Goal: Information Seeking & Learning: Learn about a topic

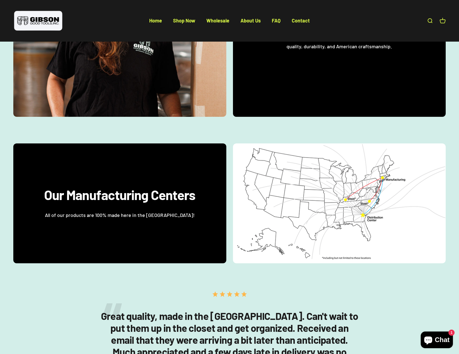
scroll to position [638, 0]
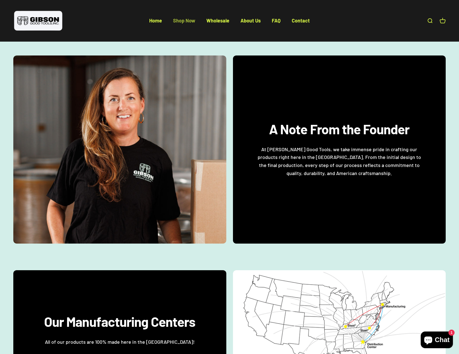
click at [182, 21] on link "Shop Now" at bounding box center [184, 20] width 22 height 6
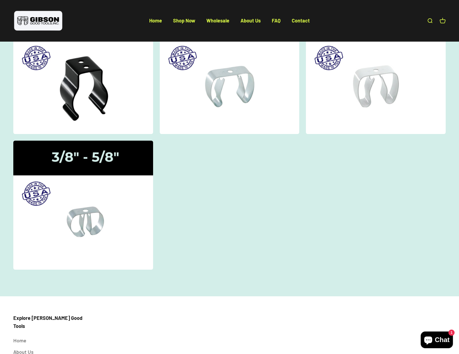
scroll to position [1, 0]
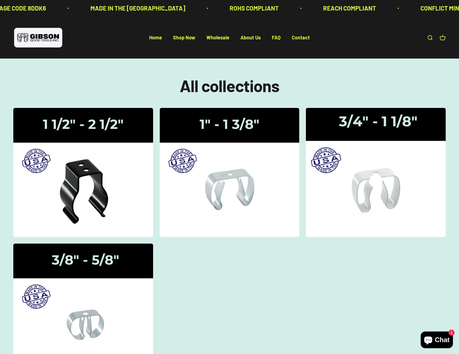
click at [353, 161] on img at bounding box center [376, 172] width 148 height 137
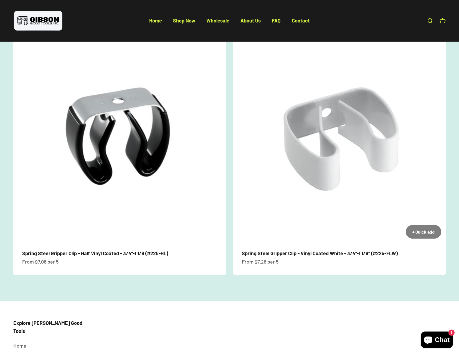
scroll to position [313, 0]
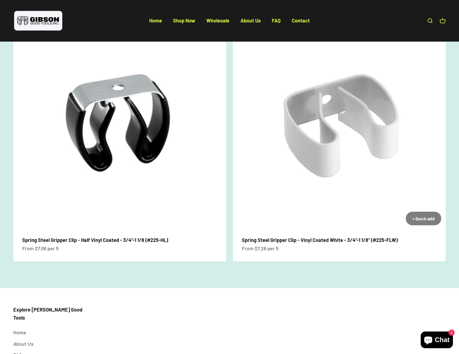
click at [350, 109] on img at bounding box center [339, 123] width 213 height 213
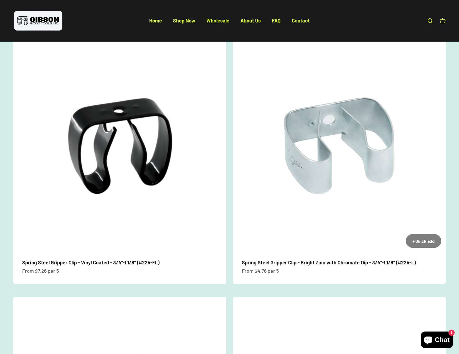
scroll to position [0, 0]
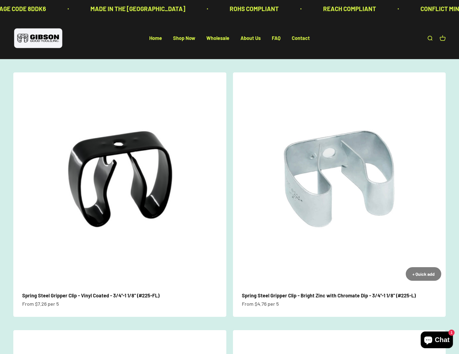
click at [318, 178] on img at bounding box center [339, 178] width 213 height 213
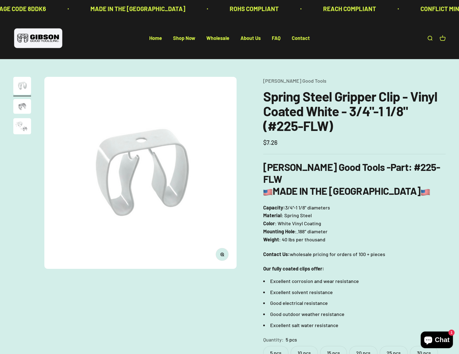
drag, startPoint x: 34, startPoint y: 72, endPoint x: 39, endPoint y: 81, distance: 11.1
drag, startPoint x: 39, startPoint y: 81, endPoint x: 21, endPoint y: 128, distance: 50.0
click at [17, 128] on img "Go to item 3" at bounding box center [22, 126] width 18 height 16
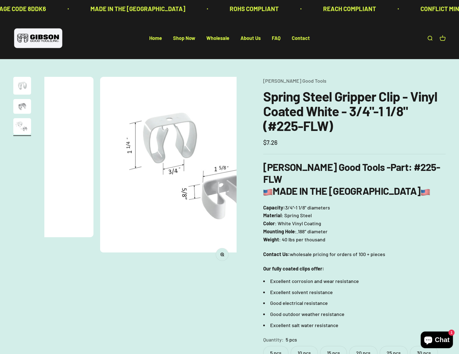
scroll to position [0, 398]
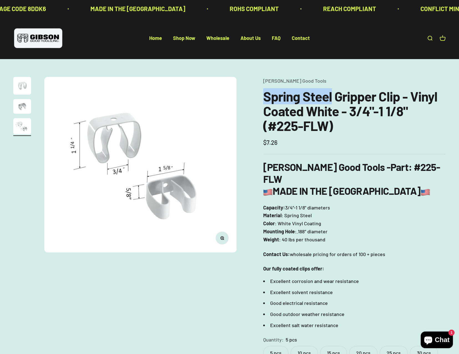
drag, startPoint x: 328, startPoint y: 94, endPoint x: 255, endPoint y: 89, distance: 73.1
click at [255, 89] on div "Zoom Go to item 1 Go to item 2 Go to item 3 Gibson Good Tools Spring Steel Grip…" at bounding box center [229, 259] width 433 height 365
copy h1 "Spring Steel"
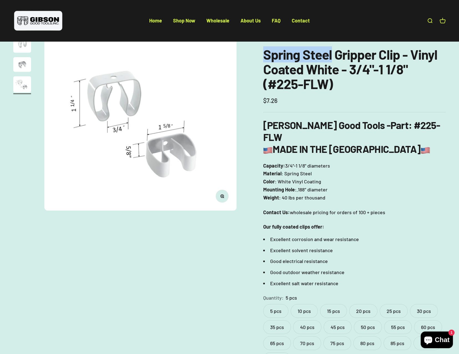
scroll to position [0, 0]
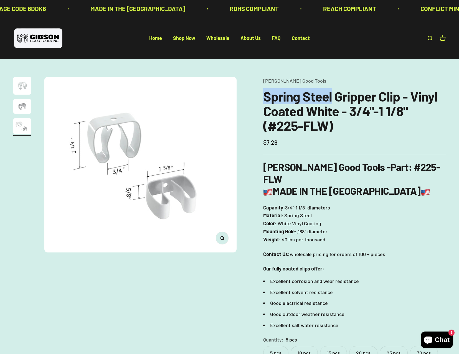
click at [20, 79] on img "Go to item 1" at bounding box center [22, 86] width 18 height 18
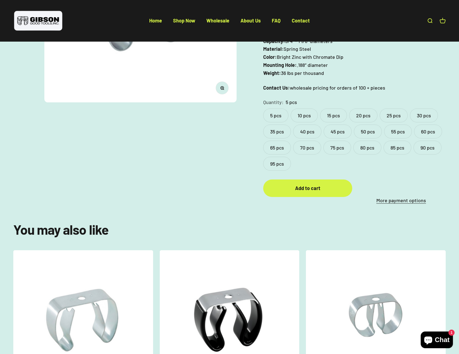
scroll to position [28, 0]
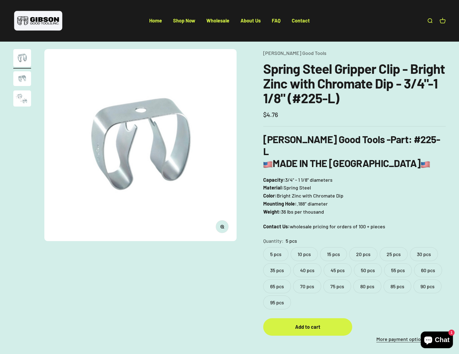
drag, startPoint x: 354, startPoint y: 183, endPoint x: 286, endPoint y: 183, distance: 68.6
click at [286, 183] on p "Capacity: 3/4" - 1 1/8" diameters Material: Spring Steel Color: Bright Zinc wit…" at bounding box center [354, 196] width 183 height 40
drag, startPoint x: 286, startPoint y: 183, endPoint x: 325, endPoint y: 193, distance: 40.1
click at [325, 200] on span ".188″ diameter" at bounding box center [312, 204] width 31 height 8
drag, startPoint x: 309, startPoint y: 176, endPoint x: 281, endPoint y: 176, distance: 28.0
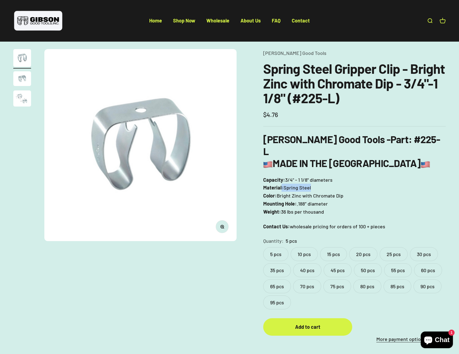
click at [281, 176] on p "Capacity: 3/4" - 1 1/8" diameters Material: Spring Steel Color: Bright Zinc wit…" at bounding box center [354, 196] width 183 height 40
drag, startPoint x: 281, startPoint y: 176, endPoint x: 316, endPoint y: 177, distance: 34.4
click at [316, 178] on p "Capacity: 3/4" - 1 1/8" diameters Material: Spring Steel Color: Bright Zinc wit…" at bounding box center [354, 196] width 183 height 40
drag, startPoint x: 313, startPoint y: 176, endPoint x: 285, endPoint y: 178, distance: 28.4
click at [285, 178] on p "Capacity: 3/4" - 1 1/8" diameters Material: Spring Steel Color: Bright Zinc wit…" at bounding box center [354, 196] width 183 height 40
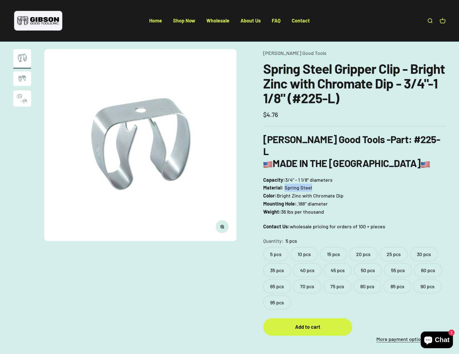
drag, startPoint x: 304, startPoint y: 176, endPoint x: 284, endPoint y: 177, distance: 20.0
click at [284, 177] on p "Capacity: 3/4" - 1 1/8" diameters Material: Spring Steel Color: Bright Zinc wit…" at bounding box center [354, 196] width 183 height 40
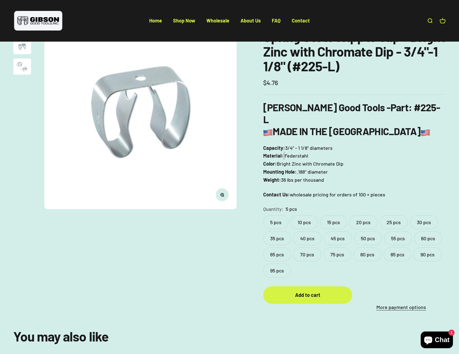
scroll to position [0, 0]
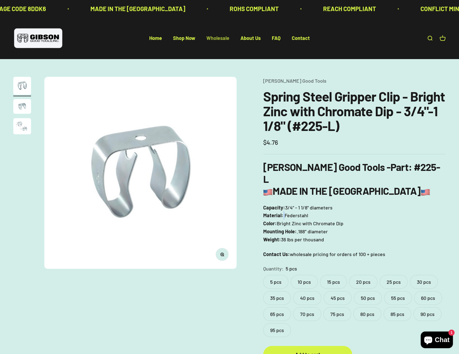
click at [220, 38] on link "Wholesale" at bounding box center [217, 38] width 23 height 6
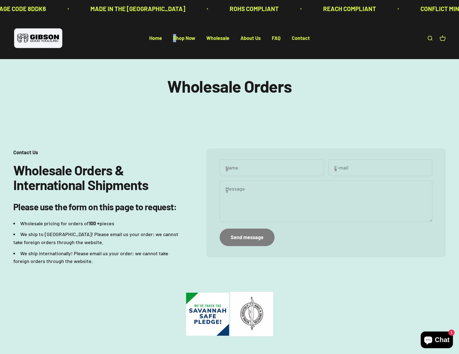
click at [178, 34] on div "Open navigation menu Open search Home Shop Now Wholesale About Us FAQ Contact G…" at bounding box center [229, 38] width 459 height 42
drag, startPoint x: 178, startPoint y: 34, endPoint x: 177, endPoint y: 39, distance: 5.3
click at [177, 39] on link "Shop Now" at bounding box center [184, 38] width 22 height 6
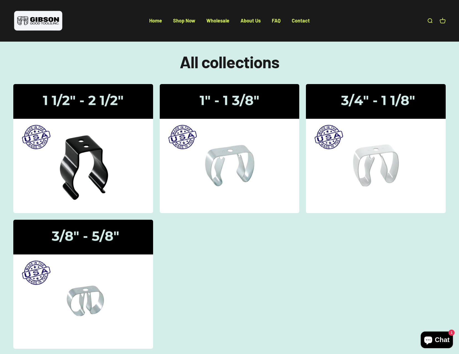
scroll to position [56, 0]
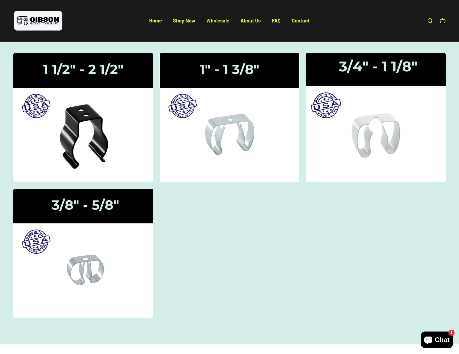
click at [367, 136] on img at bounding box center [376, 117] width 148 height 137
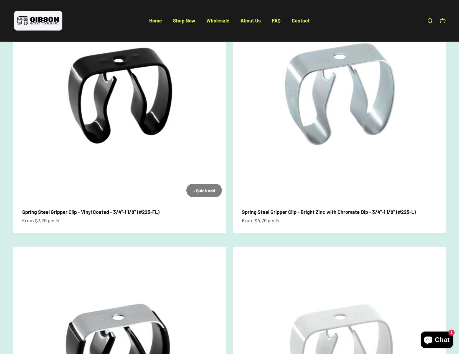
scroll to position [250, 0]
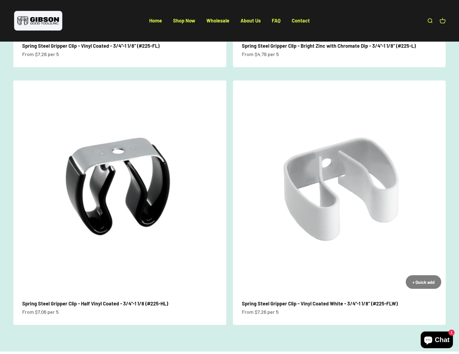
click at [350, 229] on img at bounding box center [339, 186] width 213 height 213
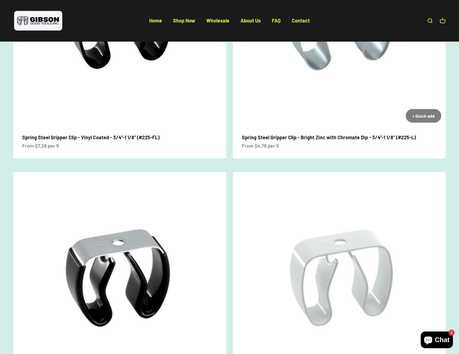
scroll to position [56, 0]
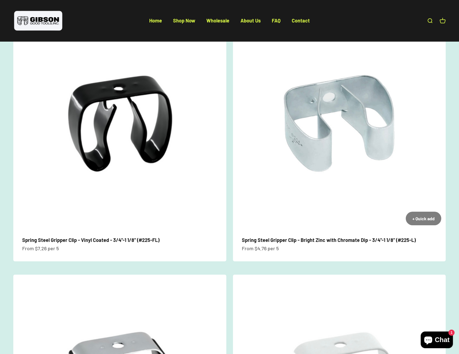
click at [372, 189] on img at bounding box center [339, 123] width 213 height 213
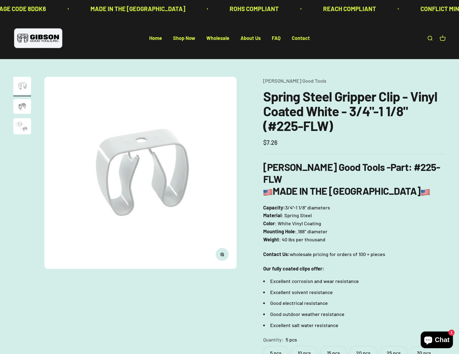
click at [20, 107] on img "Go to item 2" at bounding box center [22, 106] width 18 height 15
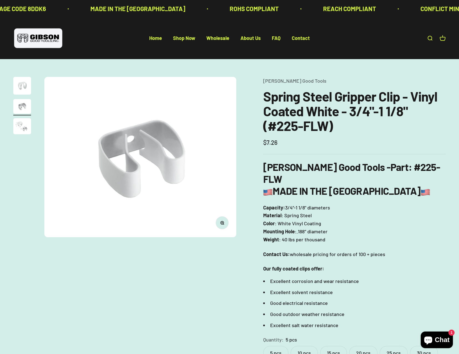
click at [31, 129] on img "Go to item 3" at bounding box center [22, 126] width 18 height 16
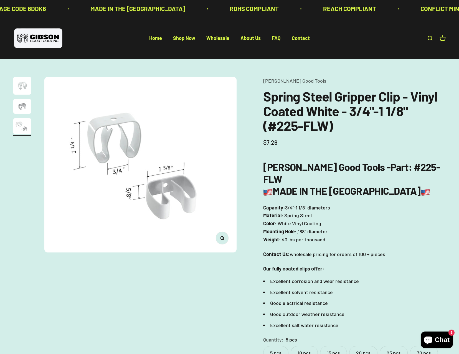
drag, startPoint x: 357, startPoint y: 147, endPoint x: 360, endPoint y: 142, distance: 6.3
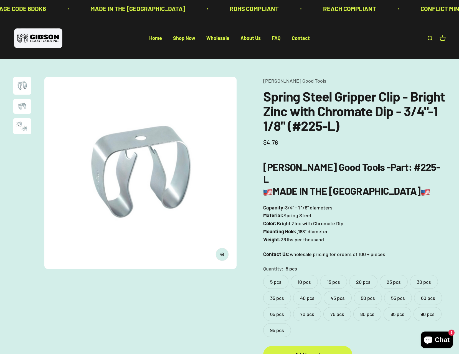
click at [22, 102] on img "Go to item 2" at bounding box center [22, 106] width 18 height 15
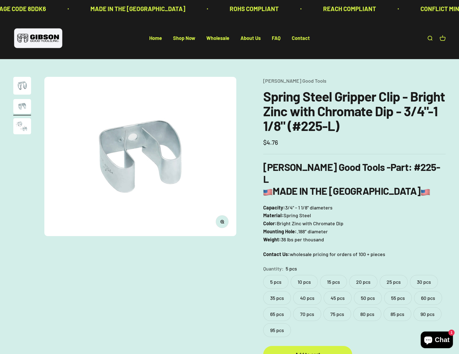
click at [21, 128] on img "Go to item 3" at bounding box center [22, 126] width 18 height 16
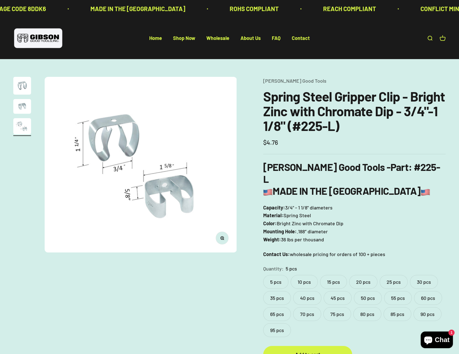
scroll to position [0, 398]
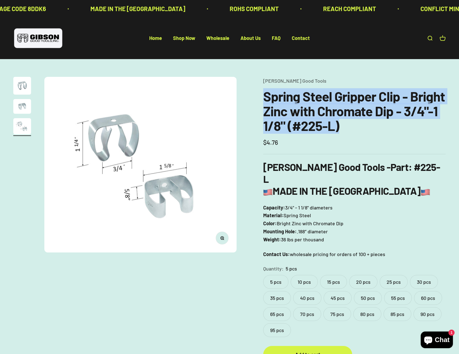
drag, startPoint x: 344, startPoint y: 130, endPoint x: 260, endPoint y: 96, distance: 91.2
click at [260, 96] on div "Zoom Go to item 1 Go to item 2 Go to item 3 Gibson Good Tools Spring Steel Grip…" at bounding box center [229, 224] width 433 height 294
copy h1 "Spring Steel Gripper Clip - Bright Zinc with Chromate Dip - 3/4"-1 1/8" (#225-L)"
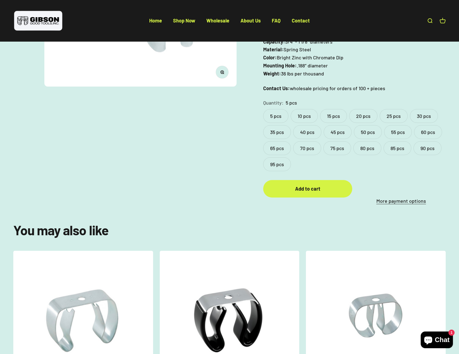
scroll to position [167, 0]
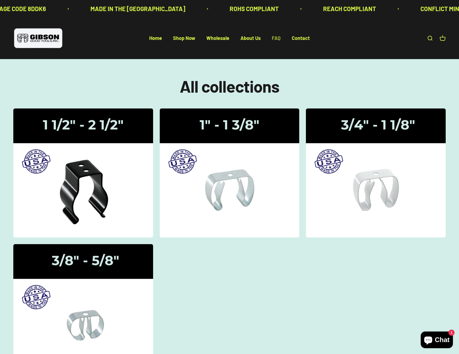
click at [275, 38] on link "FAQ" at bounding box center [276, 38] width 9 height 6
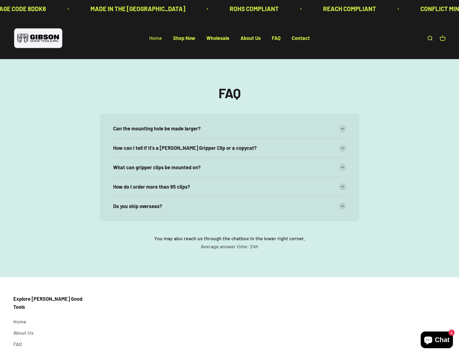
click at [159, 39] on link "Home" at bounding box center [155, 38] width 13 height 6
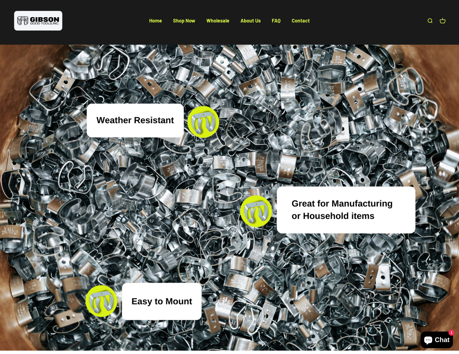
scroll to position [1969, 0]
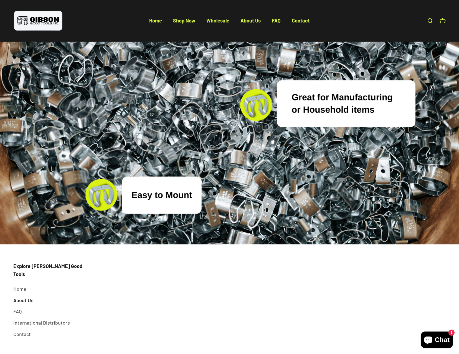
click at [26, 296] on link "About Us" at bounding box center [23, 300] width 20 height 8
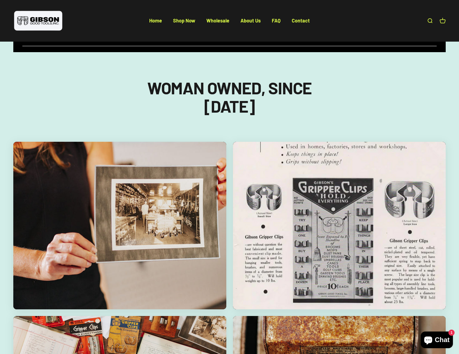
scroll to position [613, 0]
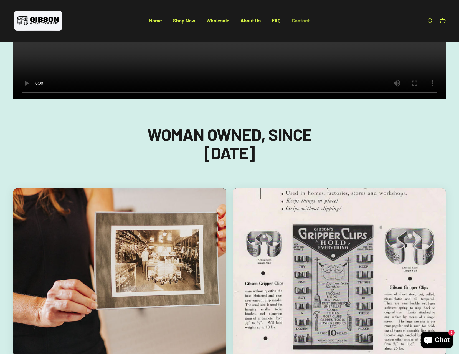
click at [298, 21] on link "Contact" at bounding box center [301, 20] width 18 height 6
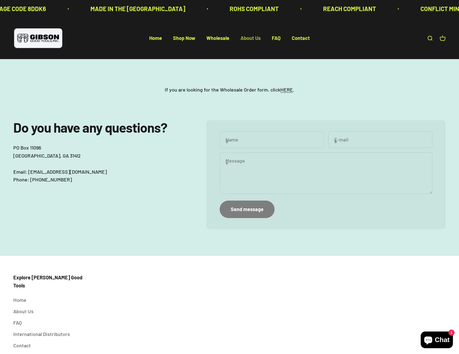
click at [250, 39] on link "About Us" at bounding box center [251, 38] width 20 height 6
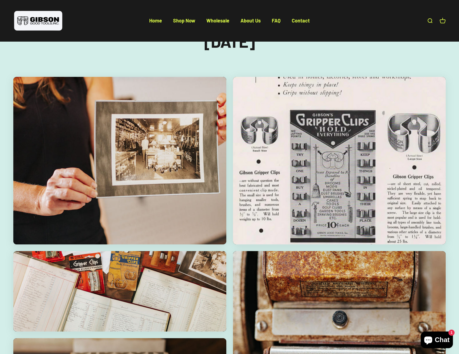
scroll to position [724, 0]
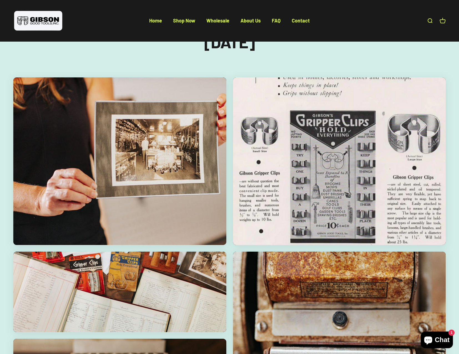
click at [326, 148] on img at bounding box center [339, 161] width 226 height 178
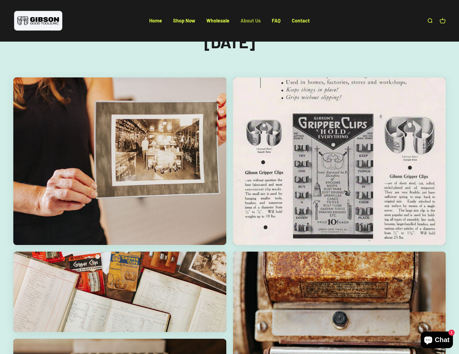
click at [249, 20] on link "About Us" at bounding box center [251, 20] width 20 height 6
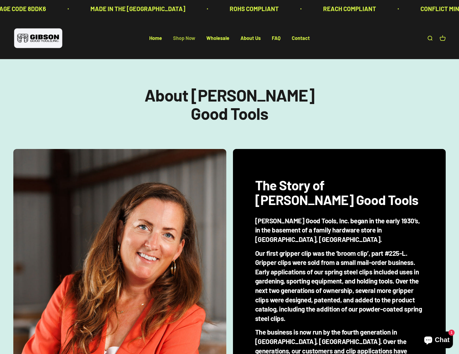
click at [177, 37] on link "Shop Now" at bounding box center [184, 38] width 22 height 6
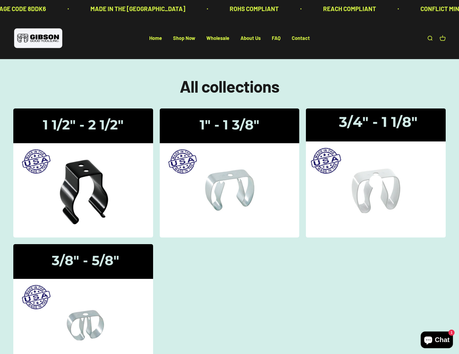
click at [381, 148] on img at bounding box center [376, 173] width 148 height 137
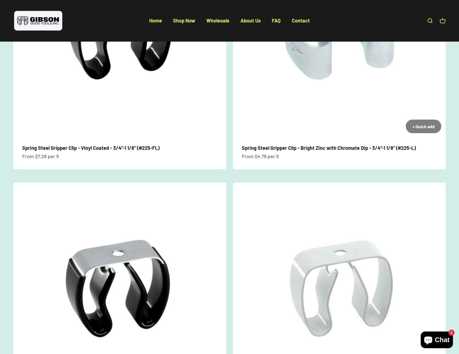
scroll to position [139, 0]
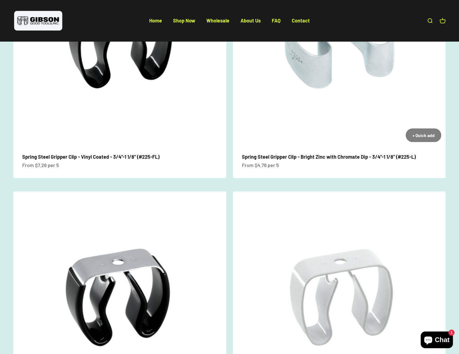
click at [374, 117] on img at bounding box center [339, 40] width 213 height 213
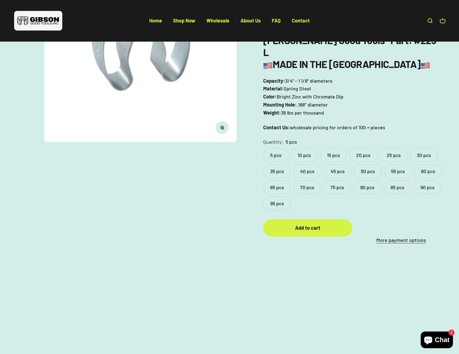
scroll to position [139, 0]
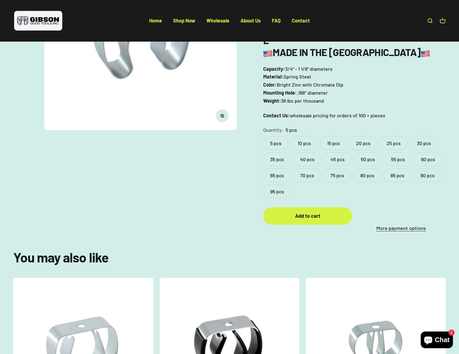
click at [274, 185] on label "95 pcs" at bounding box center [277, 192] width 28 height 14
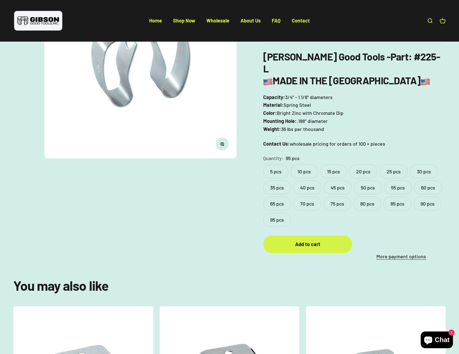
scroll to position [42, 0]
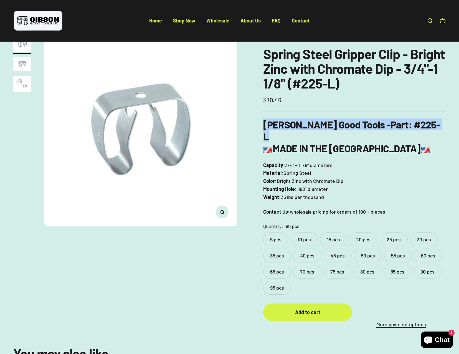
drag, startPoint x: 410, startPoint y: 127, endPoint x: 262, endPoint y: 122, distance: 148.3
click at [262, 122] on div "Zoom Go to item 1 Go to item 2 Go to item 3 [PERSON_NAME] Good Tools Spring Ste…" at bounding box center [229, 181] width 433 height 294
copy h3 "[PERSON_NAME] Good Tools - Part : #225-L"
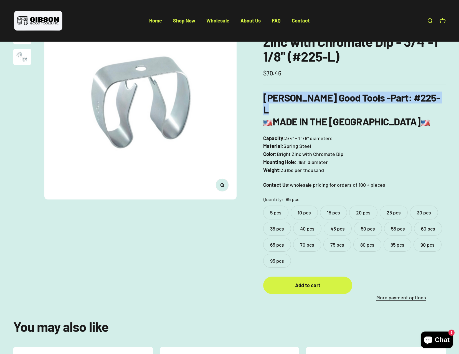
scroll to position [111, 0]
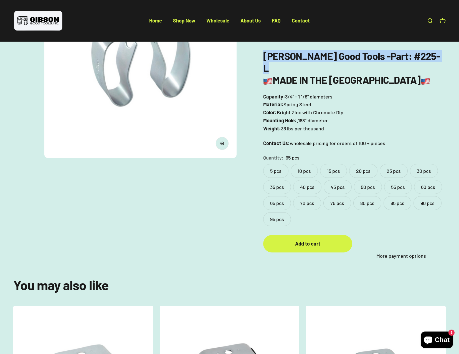
drag, startPoint x: 391, startPoint y: 129, endPoint x: 260, endPoint y: 85, distance: 138.7
click at [260, 85] on div "Zoom Go to item 1 Go to item 2 Go to item 3 [PERSON_NAME] Good Tools Spring Ste…" at bounding box center [229, 113] width 433 height 294
drag, startPoint x: 260, startPoint y: 85, endPoint x: 424, endPoint y: 106, distance: 165.1
click at [424, 106] on p "Capacity: 3/4" - 1 1/8" diameters Material: Spring Steel Color: Bright Zinc wit…" at bounding box center [354, 113] width 183 height 40
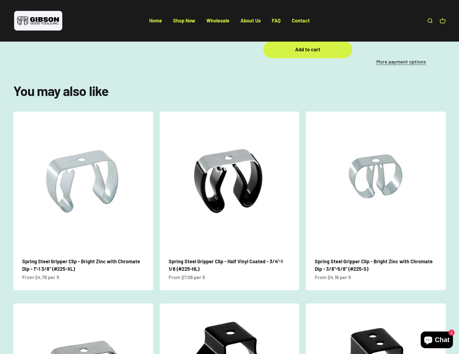
drag, startPoint x: 328, startPoint y: 69, endPoint x: 330, endPoint y: 79, distance: 9.6
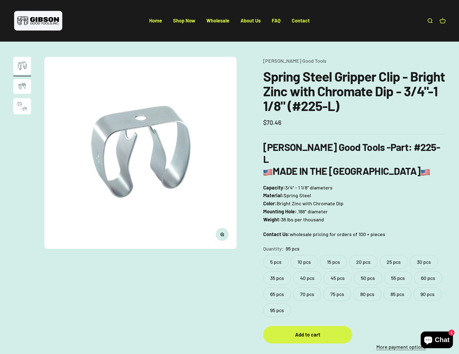
scroll to position [0, 0]
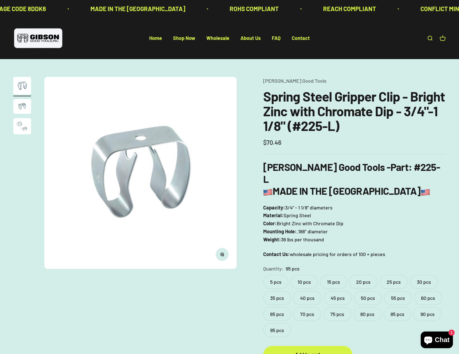
drag, startPoint x: 213, startPoint y: 52, endPoint x: 208, endPoint y: 48, distance: 6.9
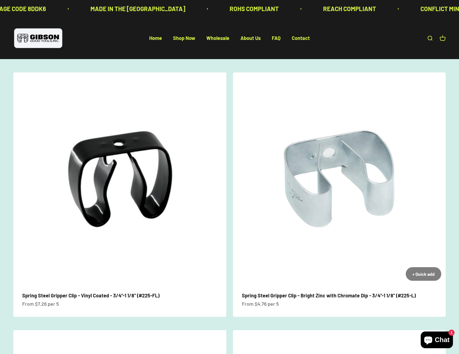
scroll to position [139, 0]
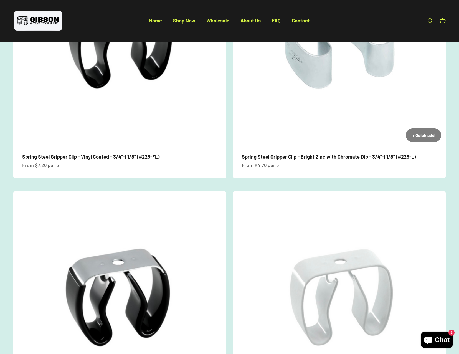
click at [348, 141] on img at bounding box center [339, 40] width 213 height 213
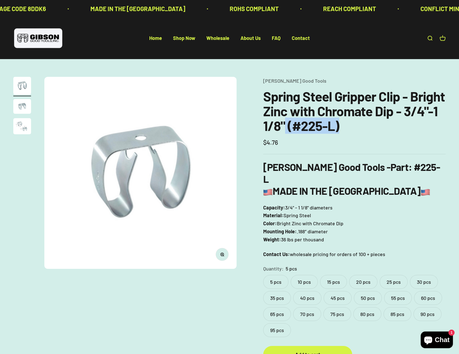
drag, startPoint x: 339, startPoint y: 126, endPoint x: 286, endPoint y: 122, distance: 53.1
click at [286, 122] on h1 "Spring Steel Gripper Clip - Bright Zinc with Chromate Dip - 3/4"-1 1/8" (#225-L)" at bounding box center [354, 111] width 183 height 44
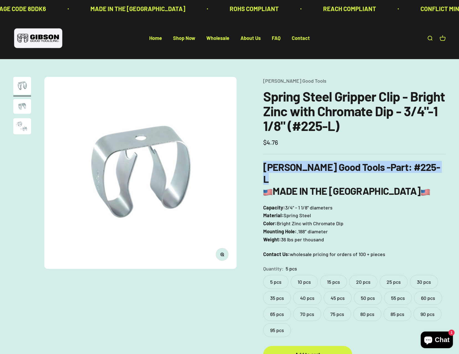
drag, startPoint x: 407, startPoint y: 167, endPoint x: 263, endPoint y: 170, distance: 144.3
click at [263, 170] on div "Zoom Go to item 1 Go to item 2 Go to item 3 Gibson Good Tools Spring Steel Grip…" at bounding box center [229, 224] width 433 height 294
copy h3 "Gibson Good Tools - Part : #225-L"
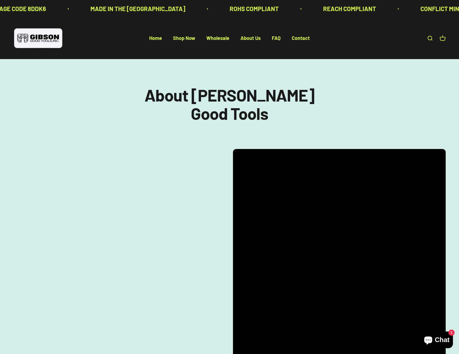
scroll to position [613, 0]
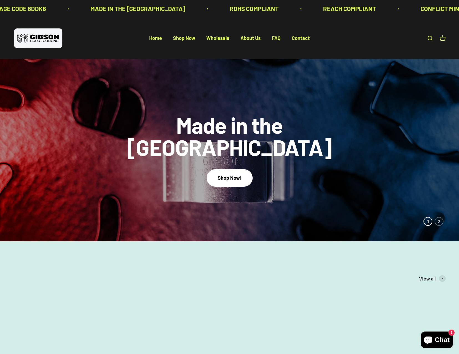
scroll to position [1969, 0]
